Goal: Navigation & Orientation: Find specific page/section

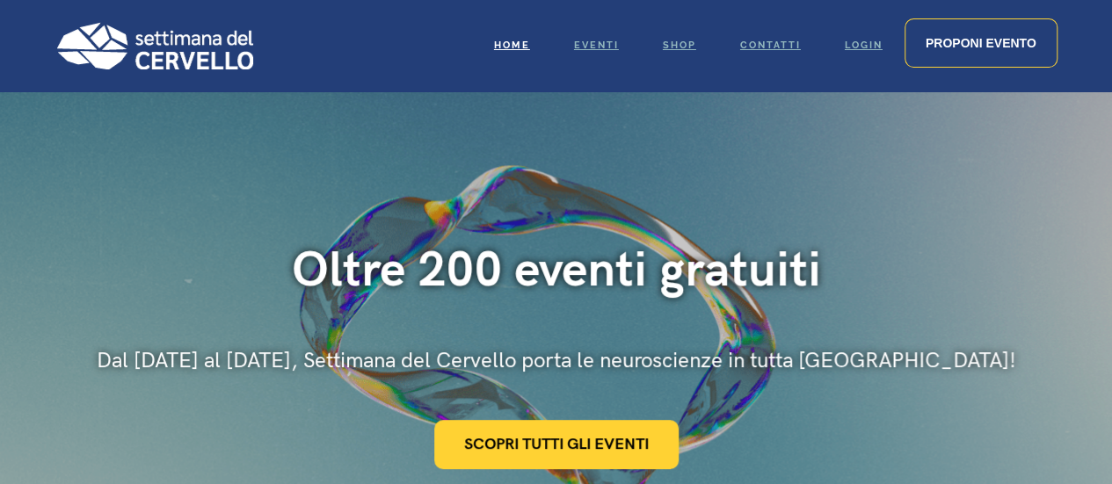
click at [272, 405] on div "Oltre 200 eventi gratuiti Dal [DATE] al [DATE], Settimana del Cervello porta le…" at bounding box center [556, 355] width 918 height 228
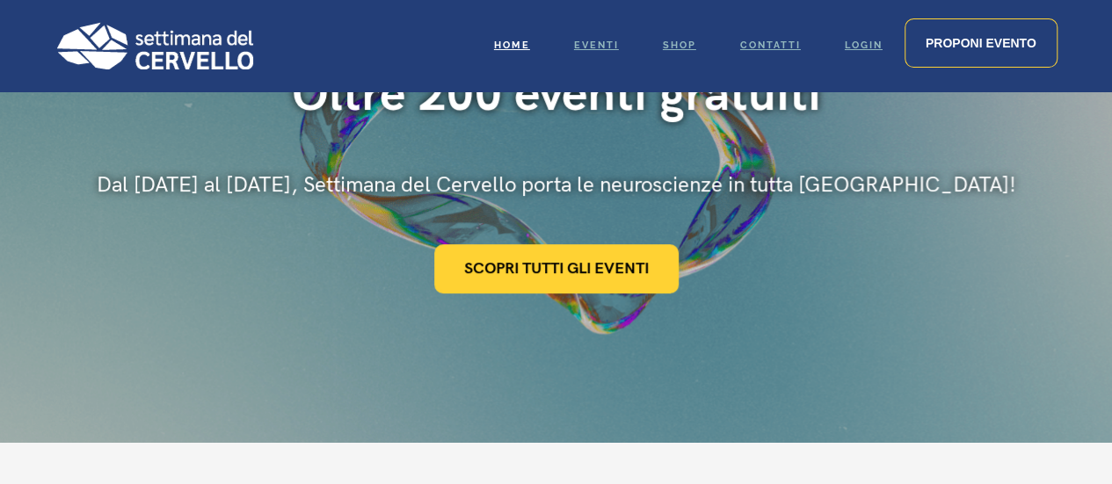
click at [272, 403] on div "Oltre 200 eventi gratuiti Dal 10 al 16 marzo, Settimana del Cervello porta le n…" at bounding box center [556, 179] width 1112 height 527
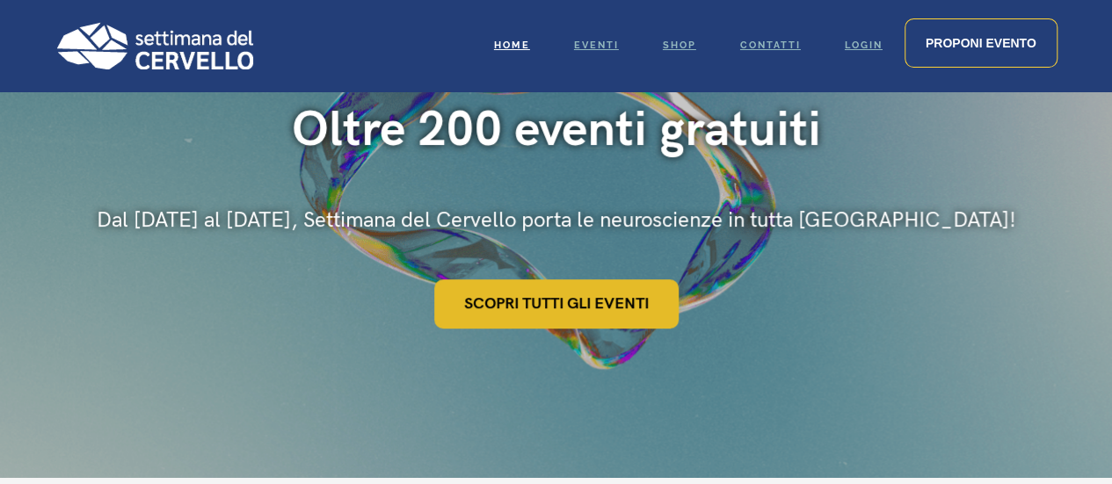
click at [558, 310] on link "Scopri tutti gli eventi" at bounding box center [556, 303] width 244 height 49
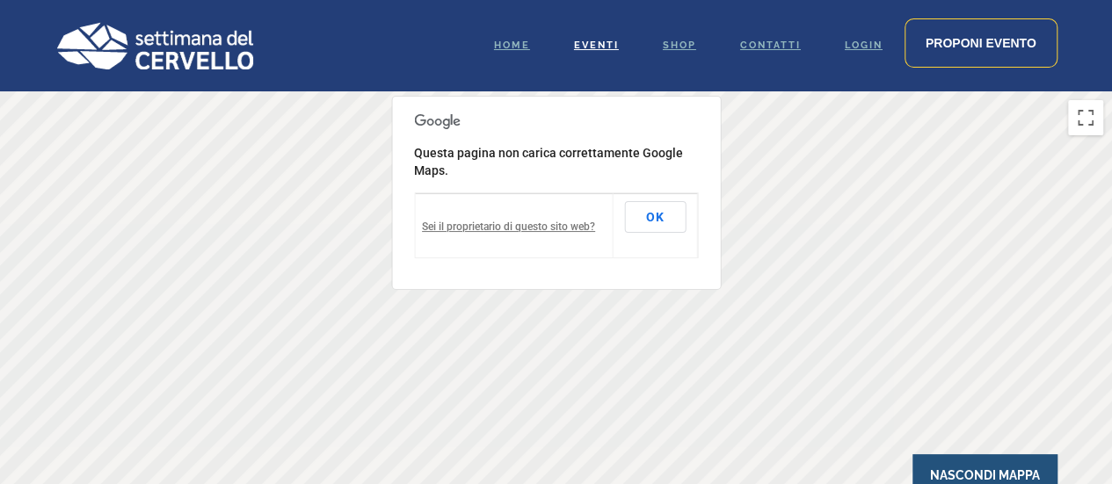
click at [757, 240] on div at bounding box center [556, 337] width 1112 height 492
click at [790, 223] on div at bounding box center [556, 337] width 1112 height 492
click at [746, 38] on link "Contatti" at bounding box center [770, 45] width 105 height 91
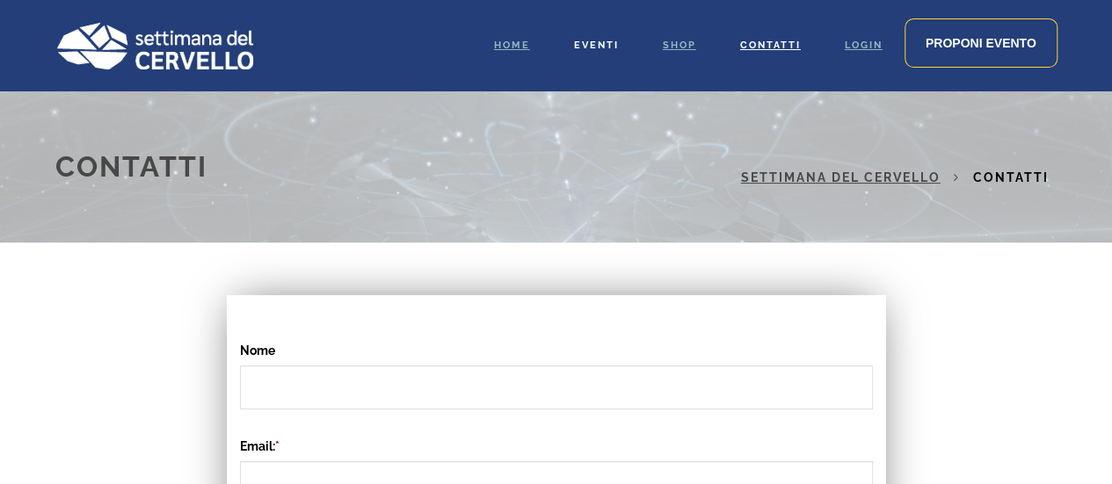
click at [579, 45] on span "Eventi" at bounding box center [596, 45] width 45 height 11
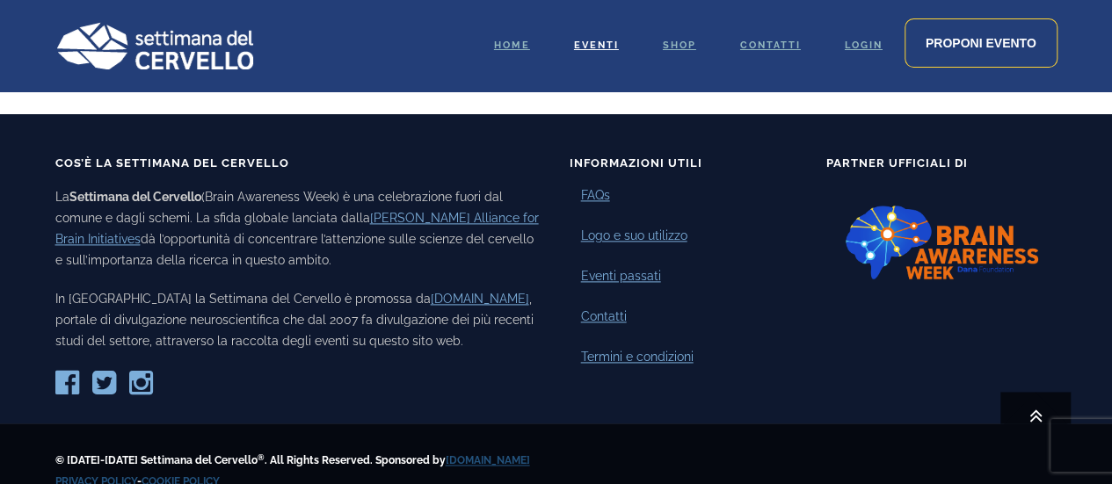
scroll to position [1055, 0]
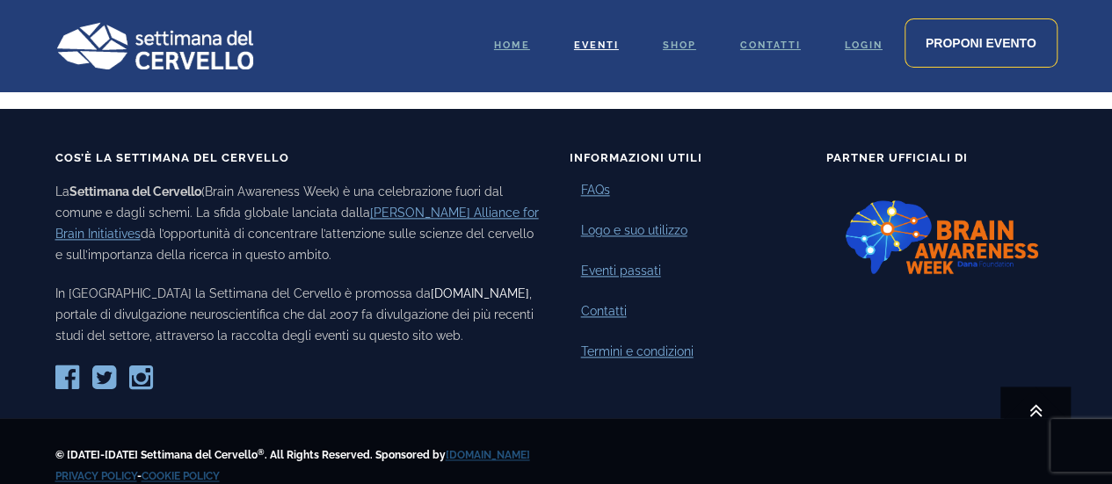
click at [431, 297] on link "[DOMAIN_NAME]" at bounding box center [480, 294] width 98 height 14
click at [431, 290] on link "[DOMAIN_NAME]" at bounding box center [480, 294] width 98 height 14
